Goal: Entertainment & Leisure: Consume media (video, audio)

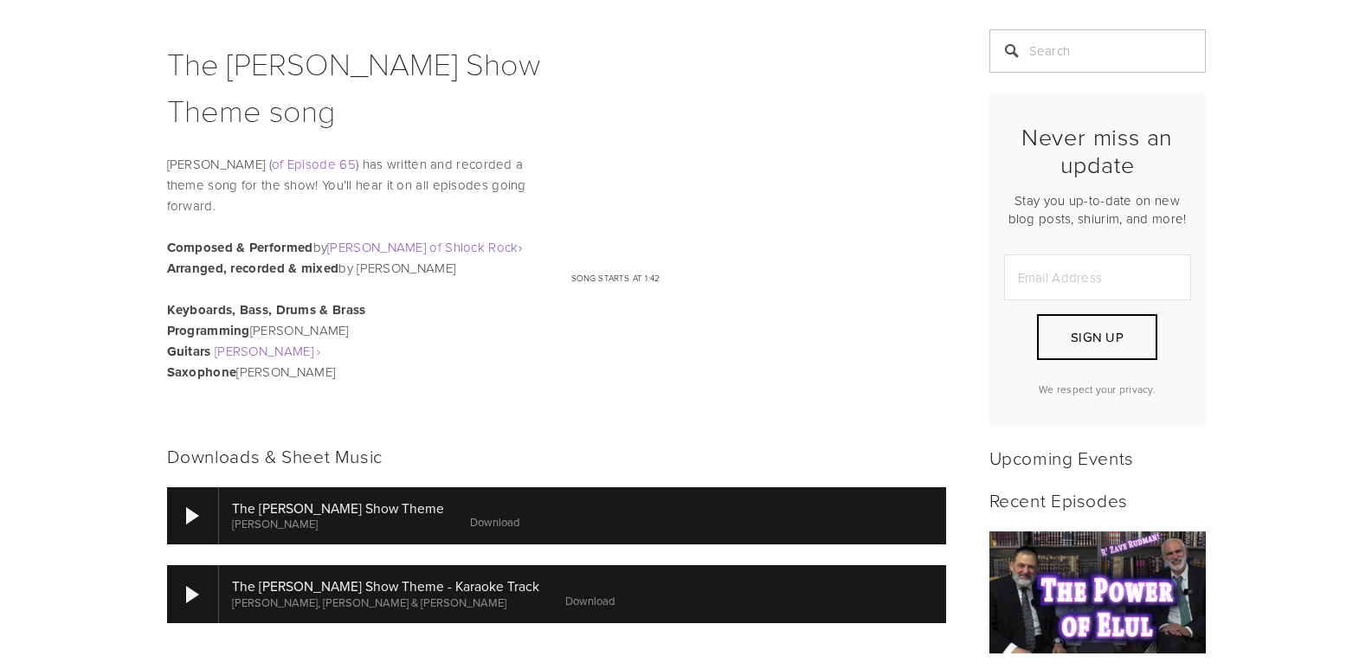
scroll to position [458, 0]
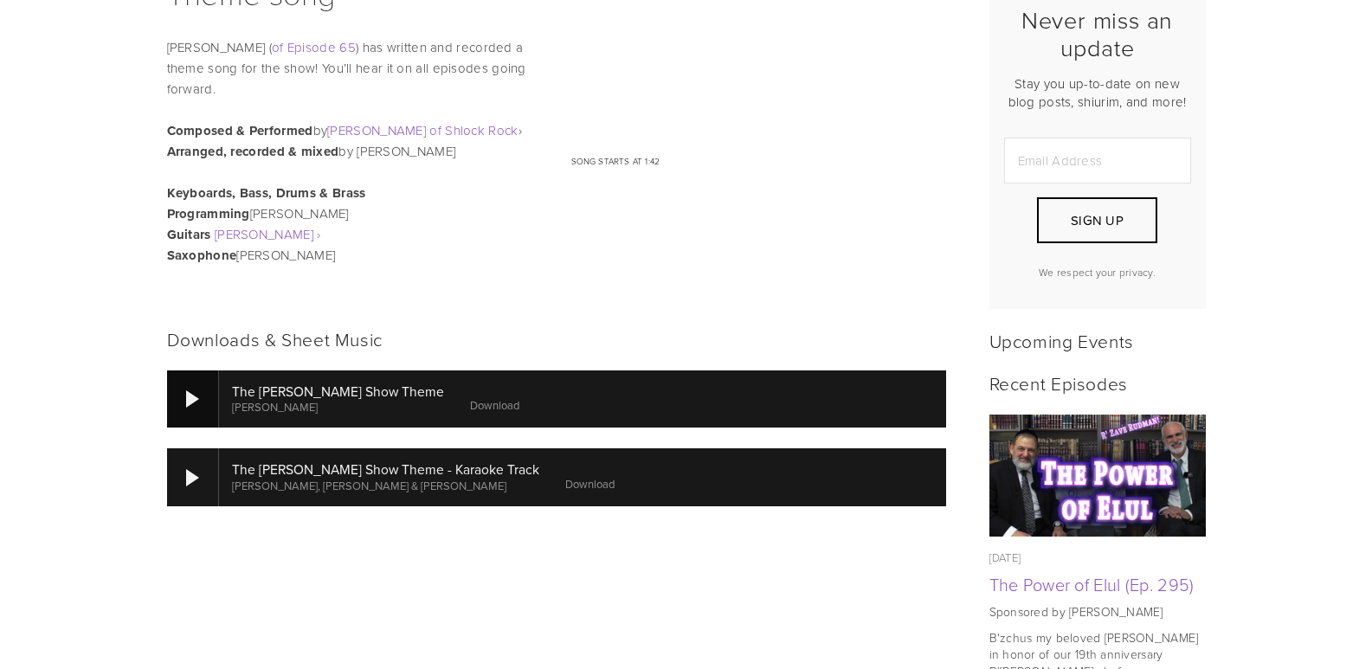
click at [189, 399] on div at bounding box center [192, 398] width 13 height 17
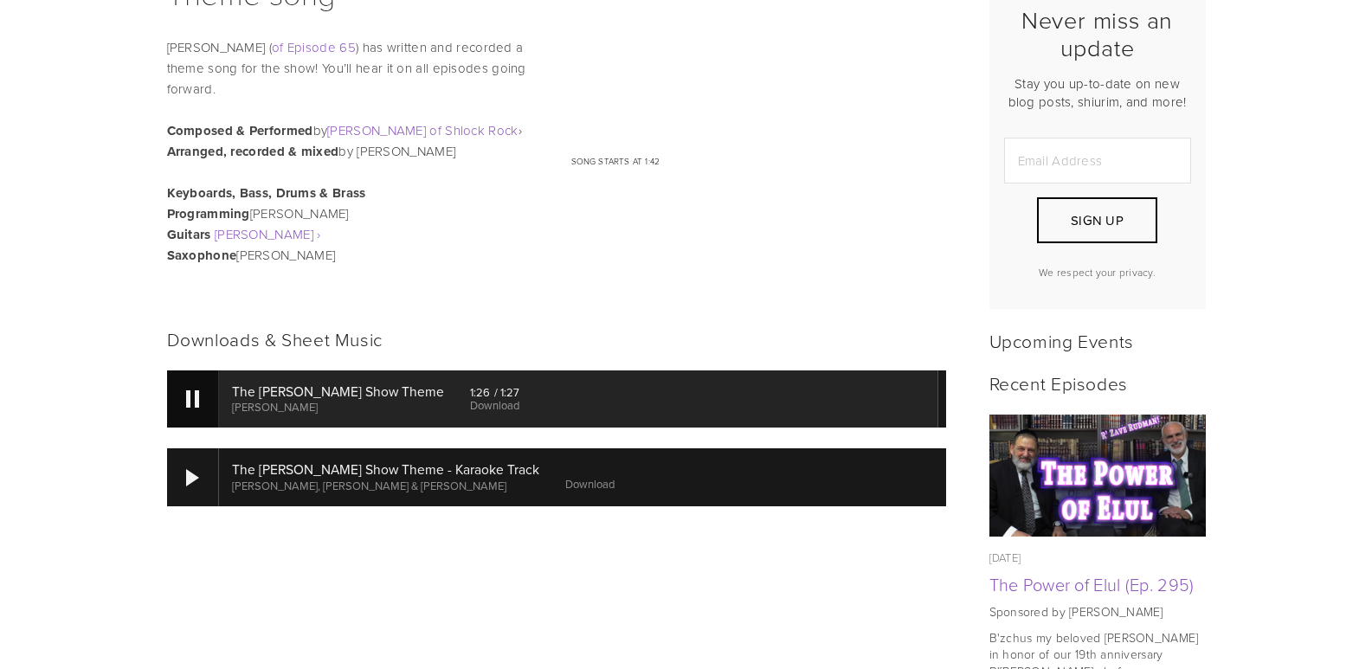
click at [189, 382] on div at bounding box center [193, 399] width 52 height 57
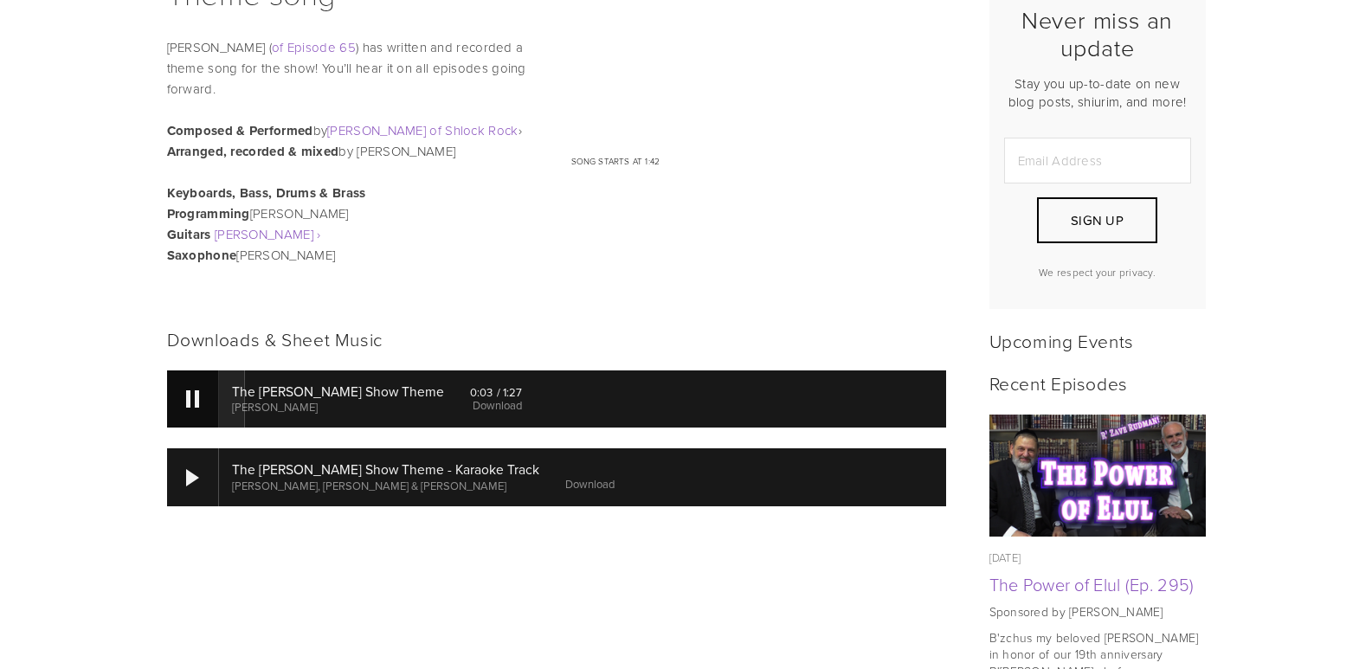
click at [199, 402] on div at bounding box center [193, 399] width 52 height 57
click at [1064, 468] on img at bounding box center [1097, 476] width 217 height 122
